Goal: Information Seeking & Learning: Learn about a topic

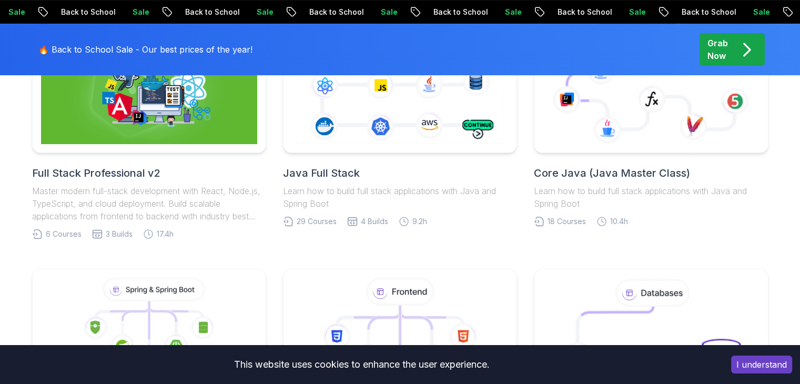
scroll to position [259, 0]
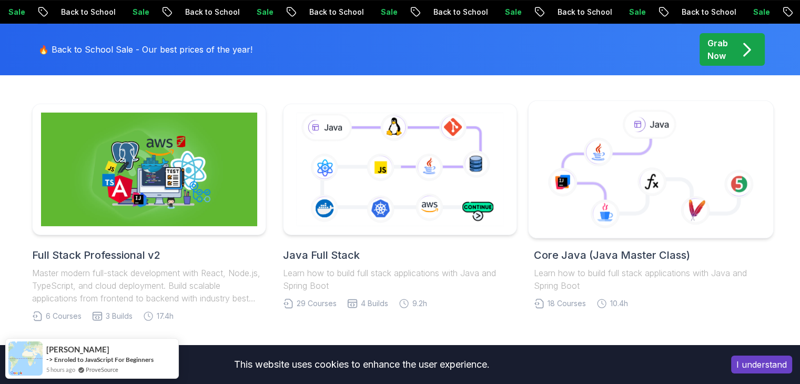
click at [614, 173] on icon at bounding box center [607, 176] width 88 height 75
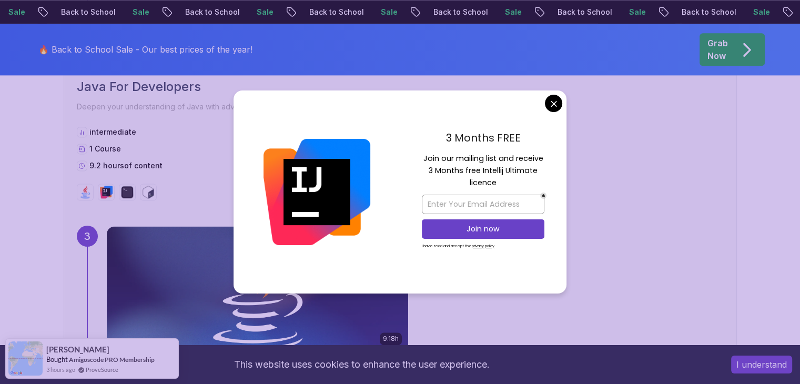
scroll to position [1373, 0]
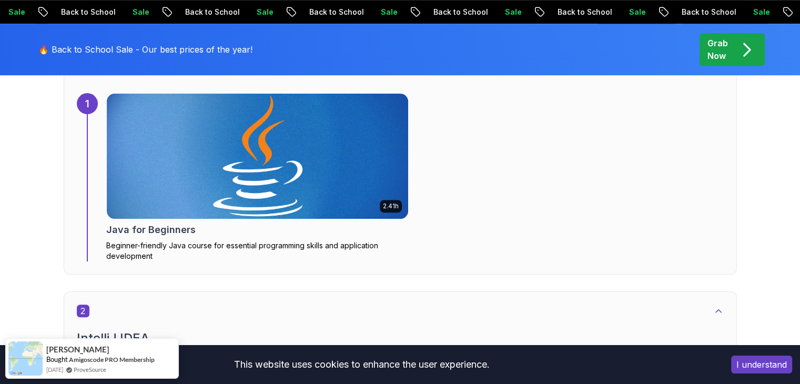
scroll to position [745, 0]
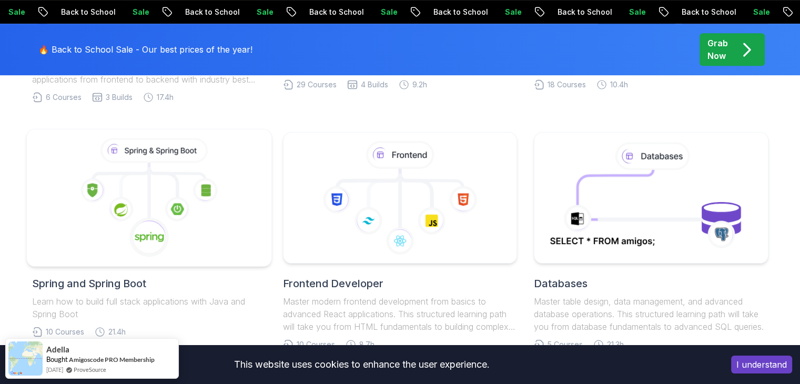
scroll to position [477, 0]
click at [217, 223] on icon at bounding box center [148, 197] width 227 height 119
